Goal: Information Seeking & Learning: Learn about a topic

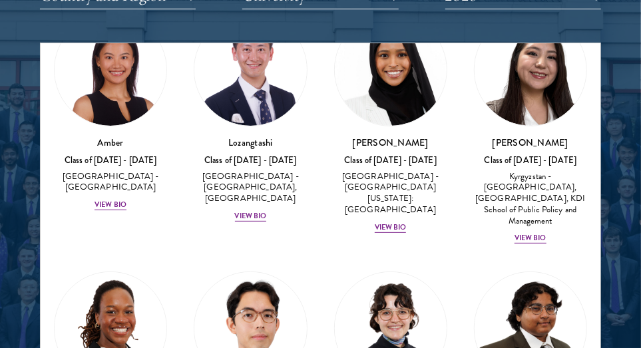
scroll to position [87, 0]
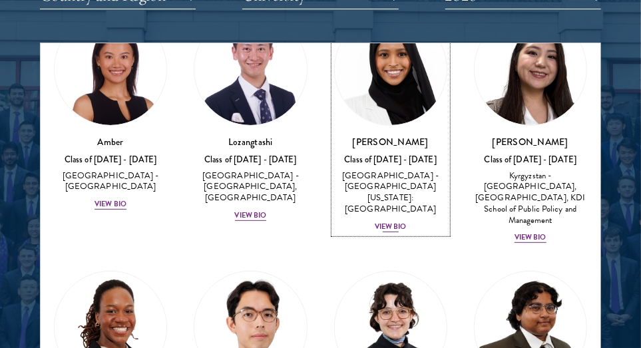
click at [378, 178] on div "[GEOGRAPHIC_DATA] - [GEOGRAPHIC_DATA][US_STATE]: [GEOGRAPHIC_DATA]" at bounding box center [390, 192] width 113 height 45
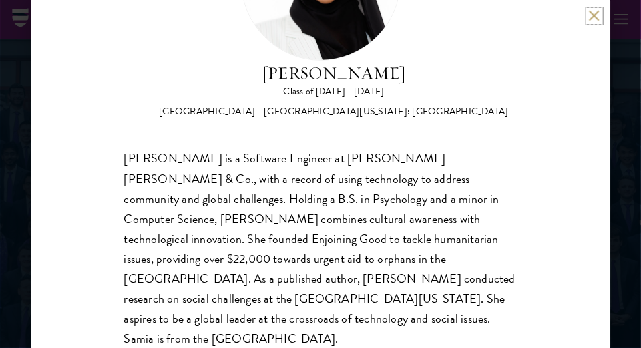
scroll to position [1389, 0]
click at [586, 14] on div "Samia Abdi Class of 2025 - 2026 United States of America - University of Minnes…" at bounding box center [320, 174] width 579 height 348
click at [593, 13] on button at bounding box center [594, 15] width 11 height 11
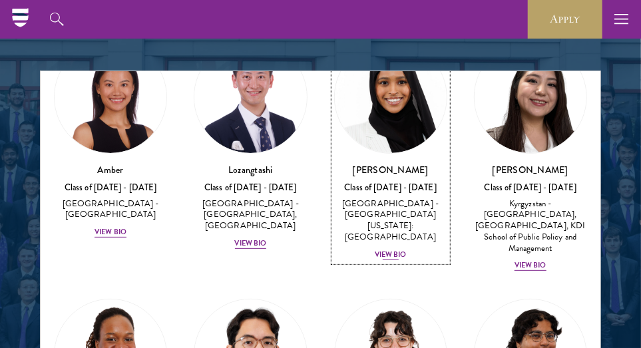
scroll to position [55, 0]
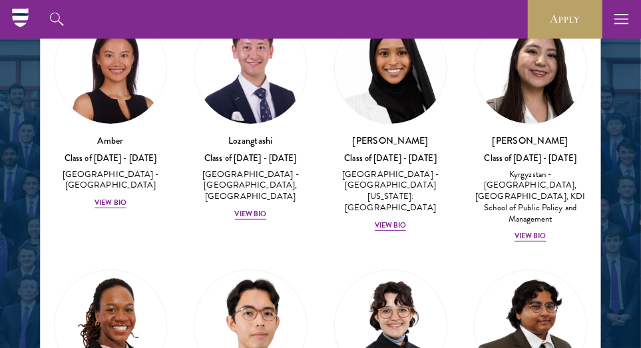
scroll to position [133, 0]
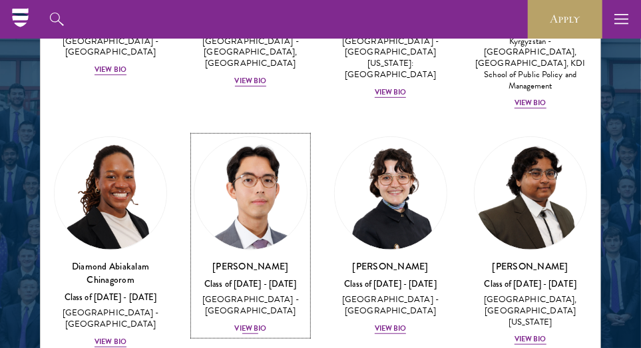
click at [246, 323] on div "View Bio" at bounding box center [251, 328] width 32 height 11
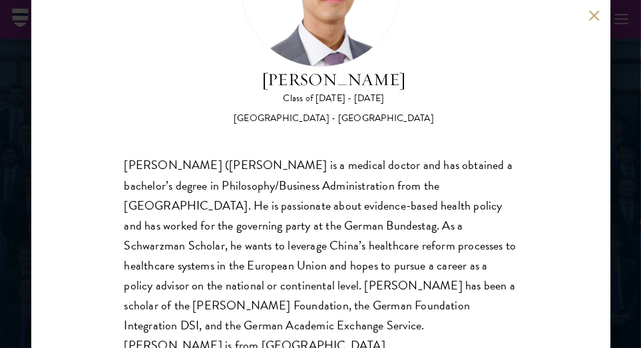
scroll to position [160, 0]
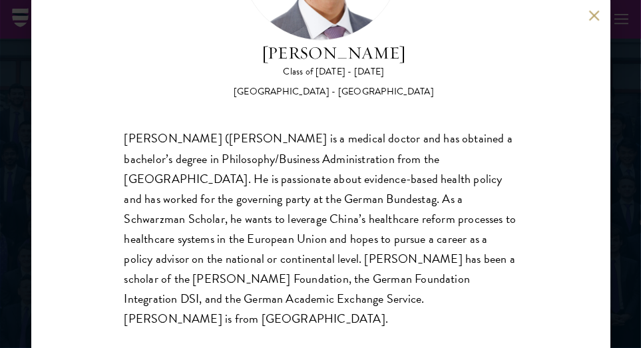
click at [597, 19] on button at bounding box center [594, 15] width 11 height 11
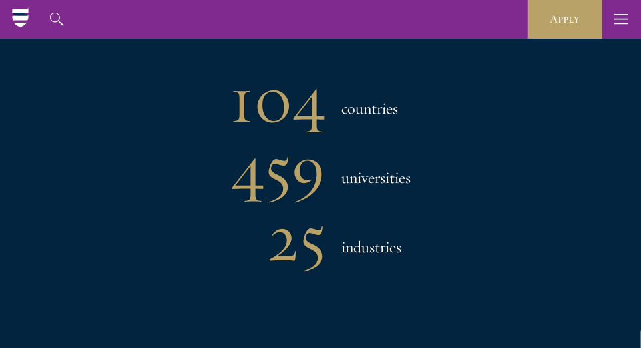
scroll to position [944, 0]
